Goal: Transaction & Acquisition: Purchase product/service

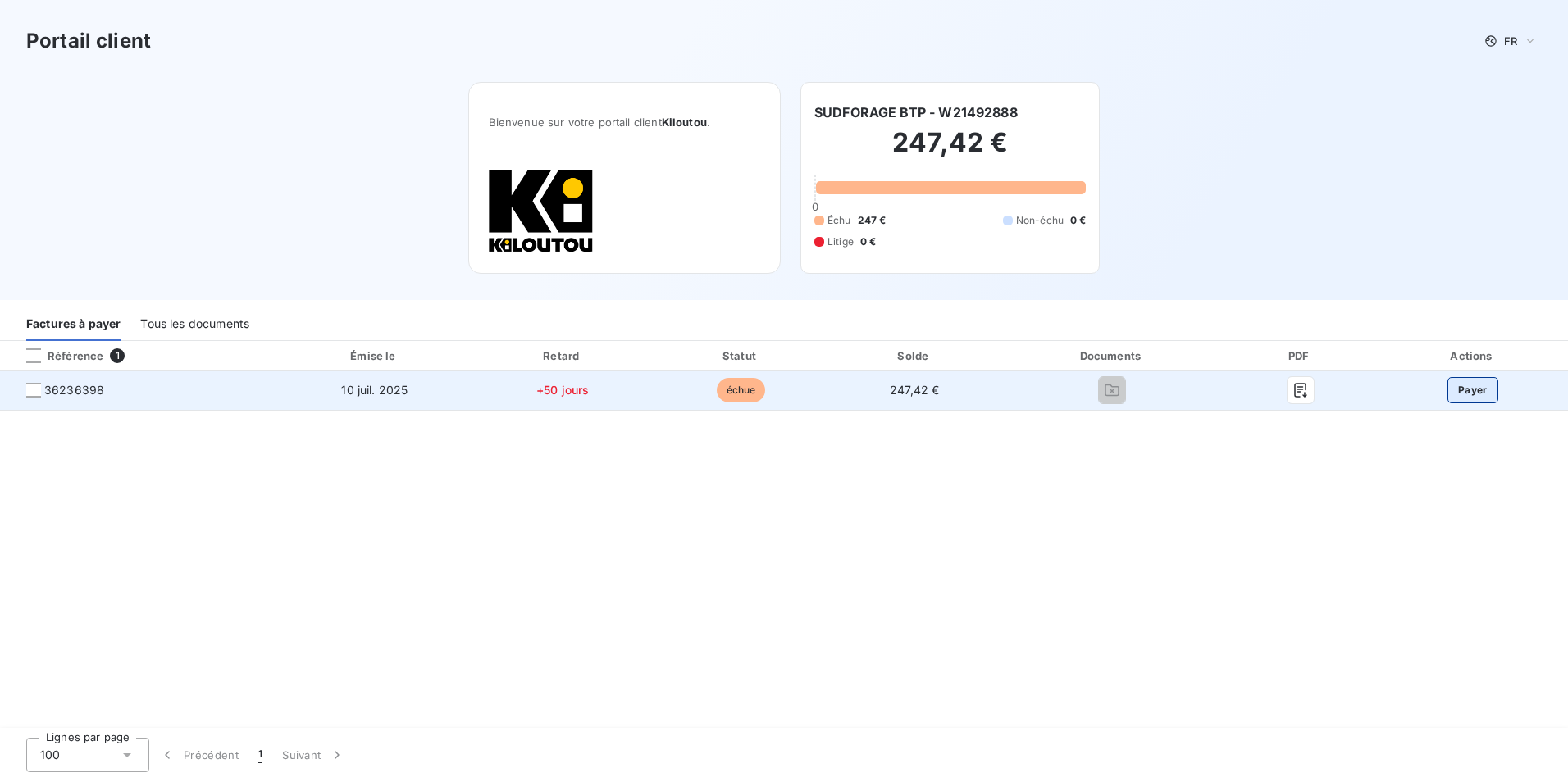
click at [1469, 390] on button "Payer" at bounding box center [1473, 390] width 51 height 26
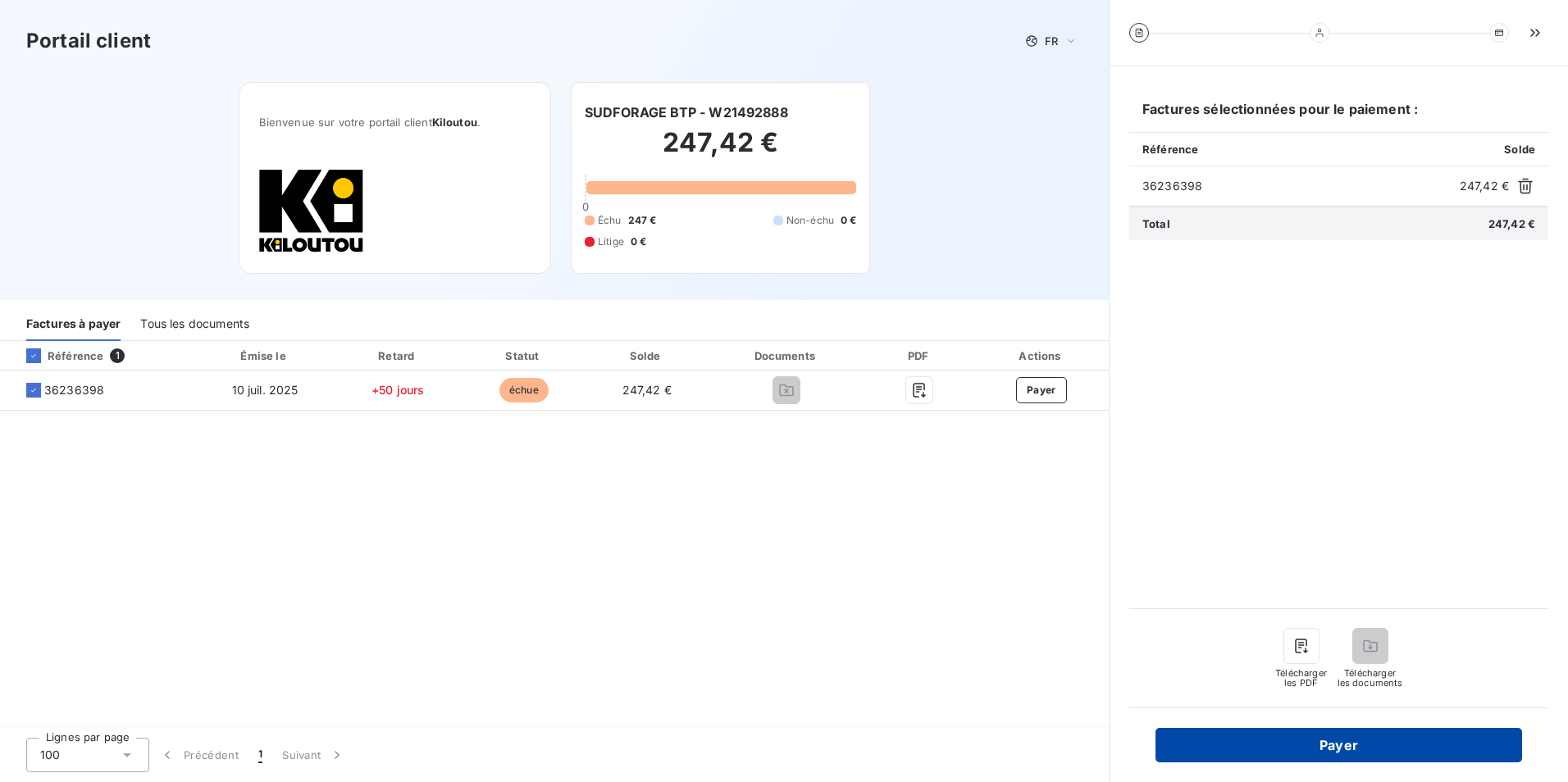
click at [1398, 738] on button "Payer" at bounding box center [1338, 745] width 366 height 34
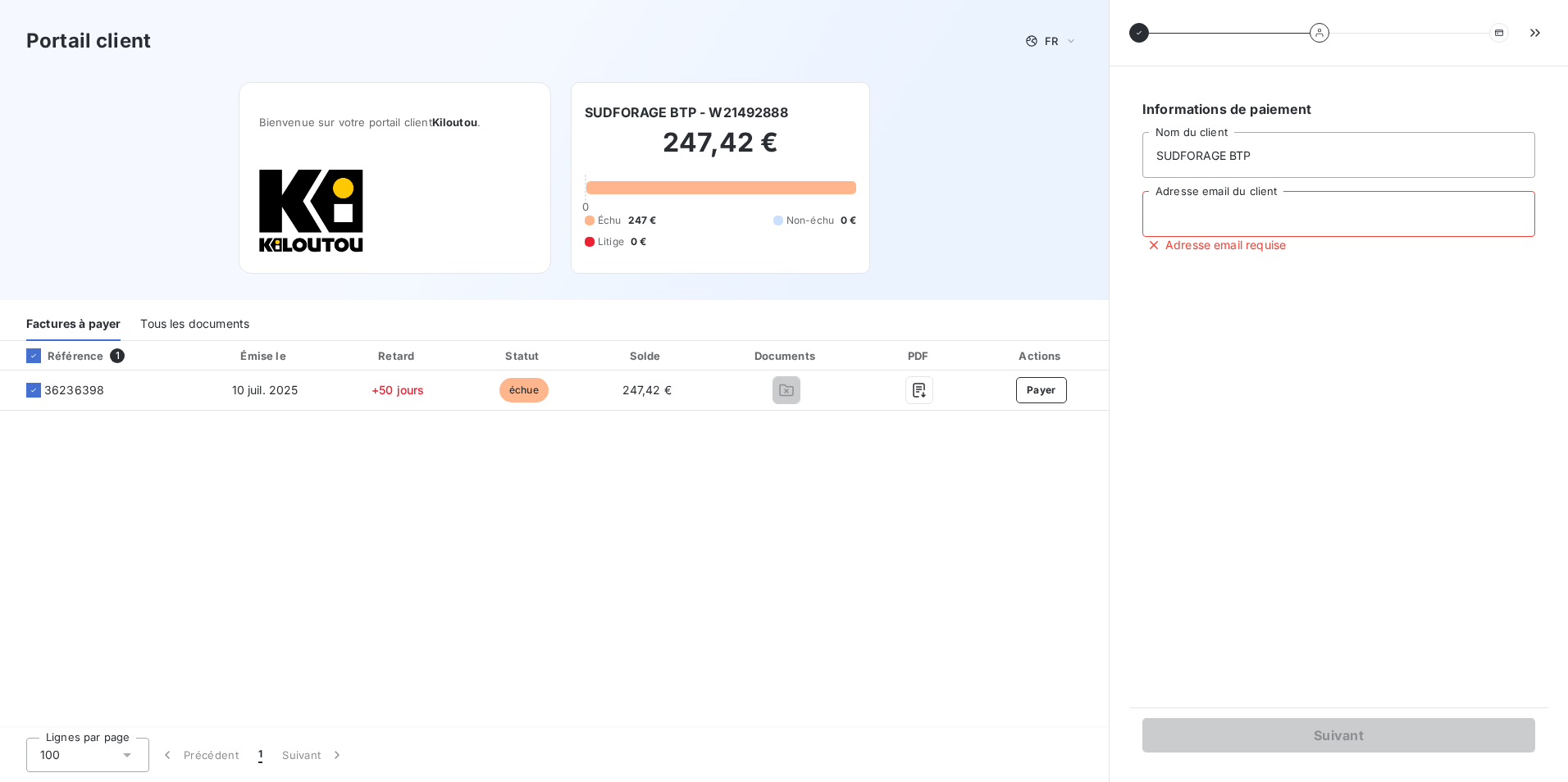
click at [1252, 221] on input "Adresse email du client" at bounding box center [1339, 213] width 392 height 46
type input "sudforage.btp@gmail.com"
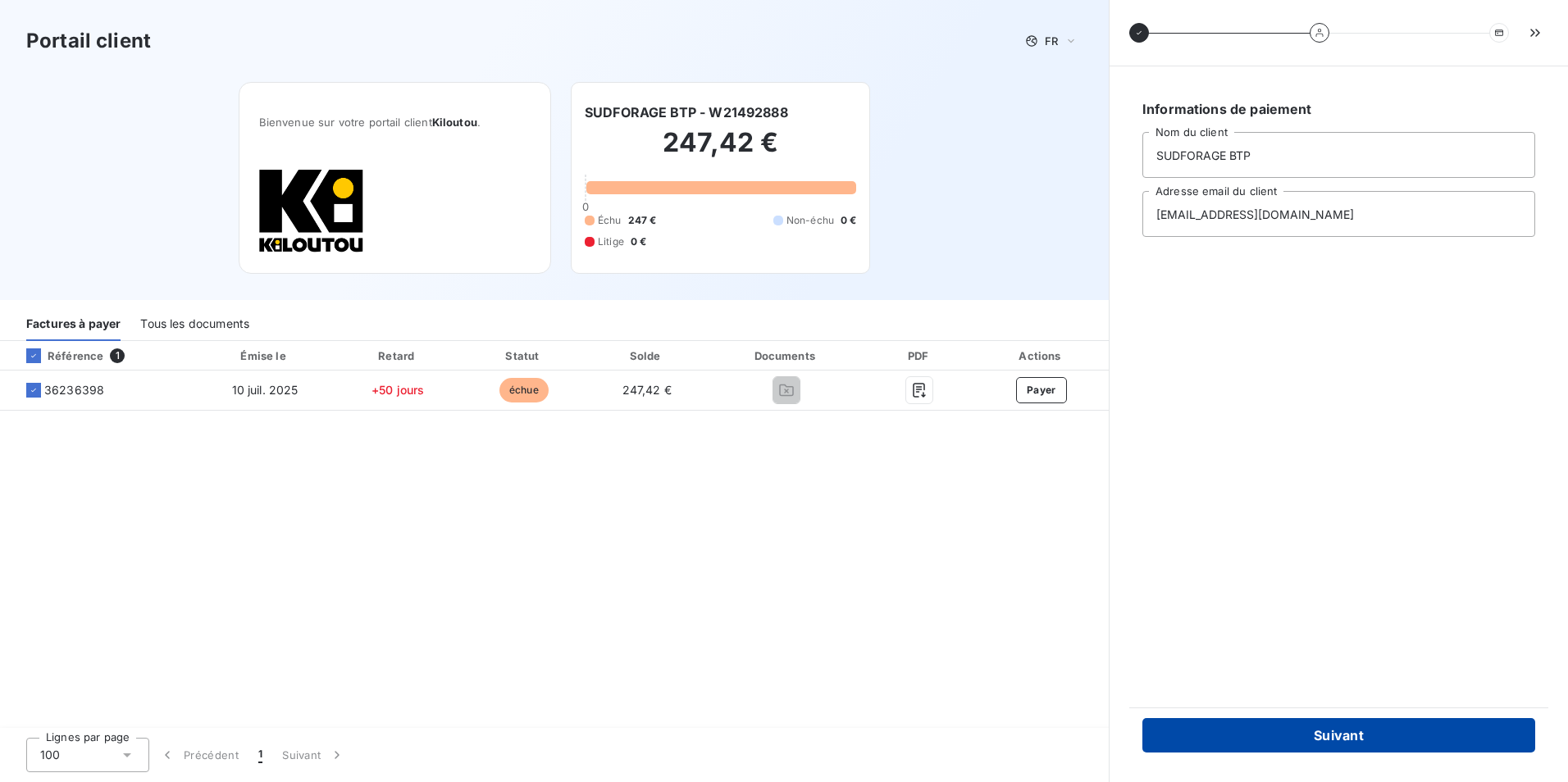
click at [1334, 733] on button "Suivant" at bounding box center [1339, 736] width 392 height 34
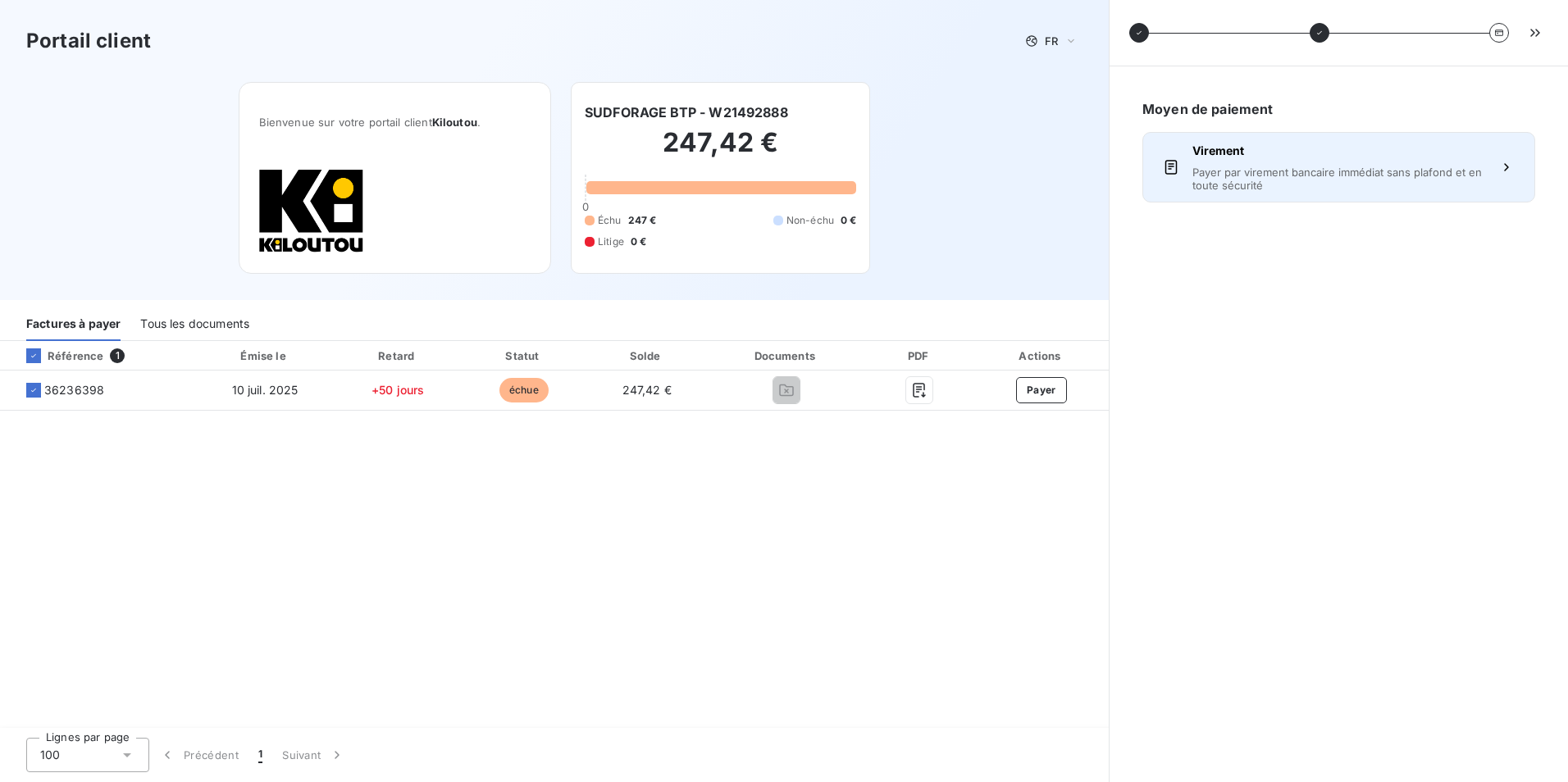
click at [1305, 164] on div "Virement Payer par virement bancaire immédiat sans plafond et en toute sécurité" at bounding box center [1339, 167] width 293 height 49
